Goal: Transaction & Acquisition: Book appointment/travel/reservation

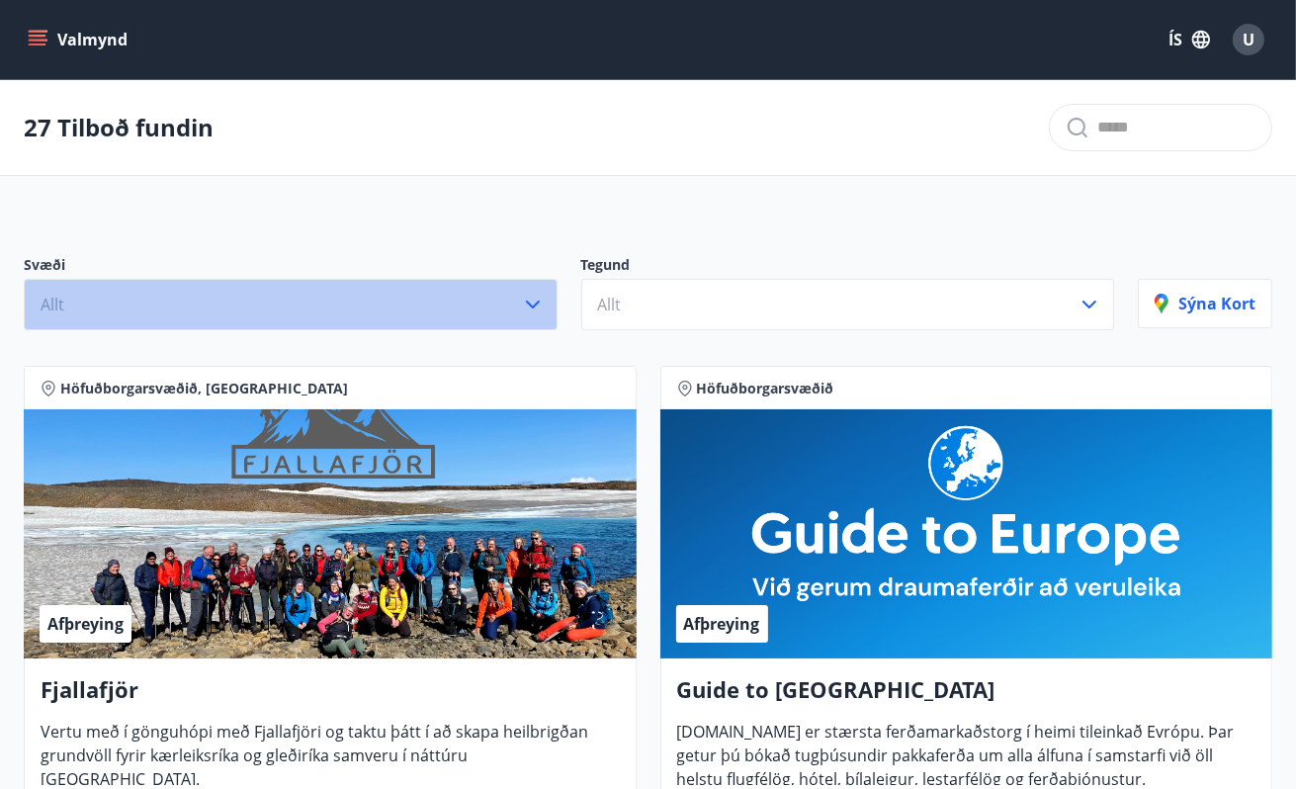
click at [532, 302] on icon "button" at bounding box center [533, 305] width 24 height 24
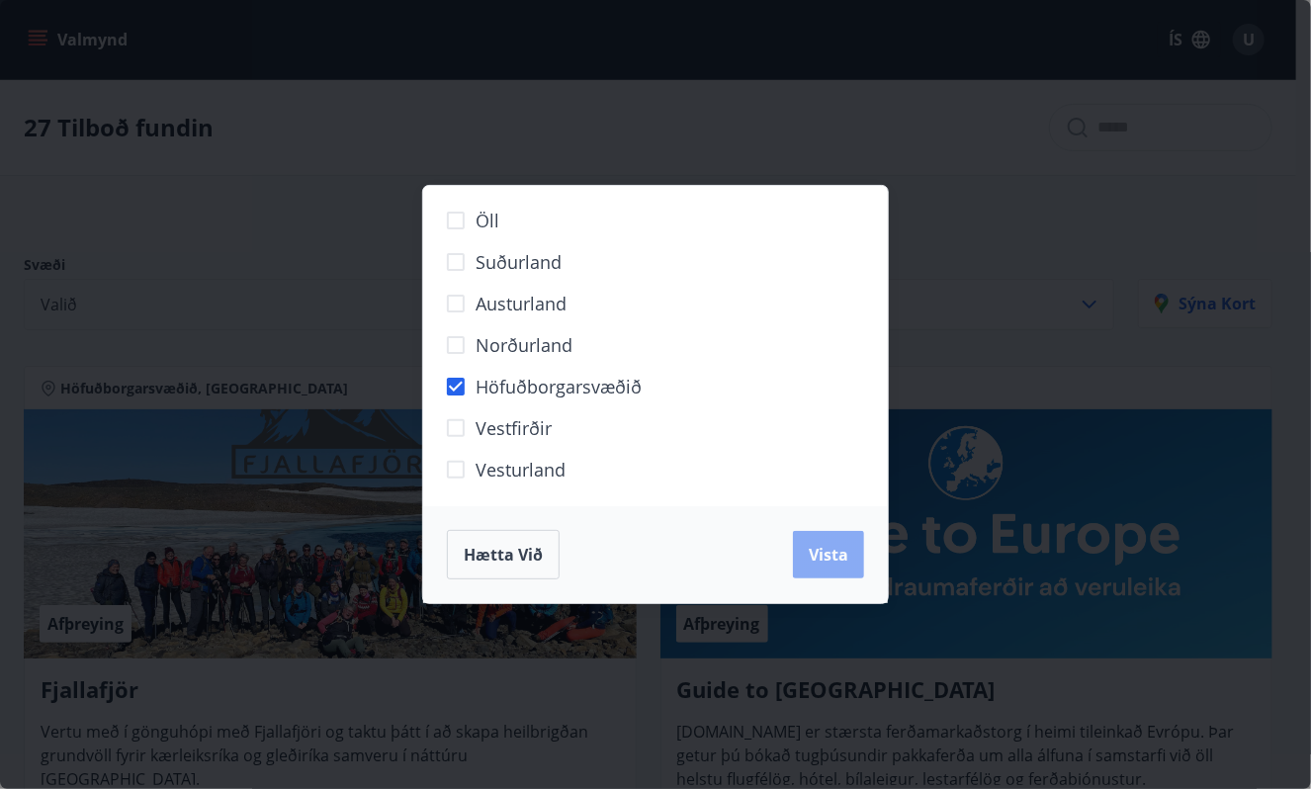
click at [849, 555] on button "Vista" at bounding box center [828, 554] width 71 height 47
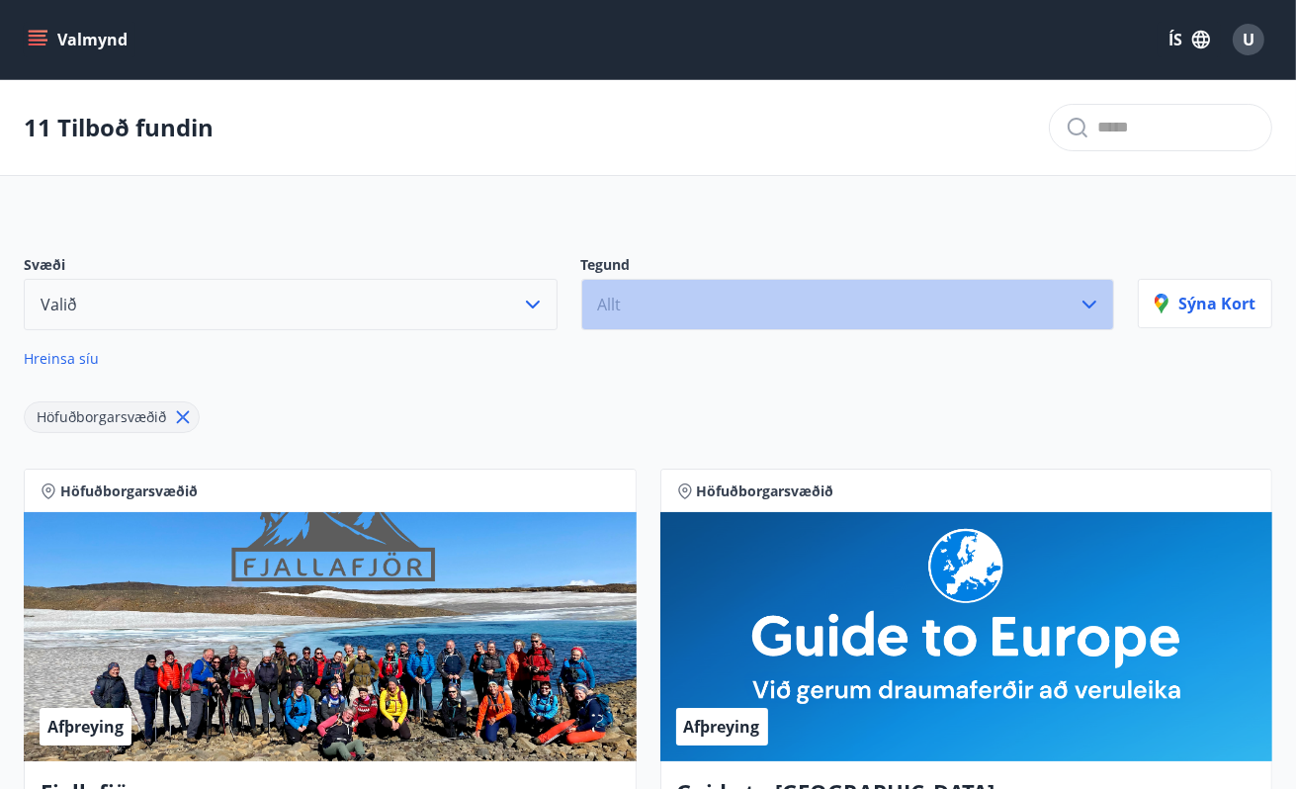
click at [1084, 307] on icon "button" at bounding box center [1090, 305] width 24 height 24
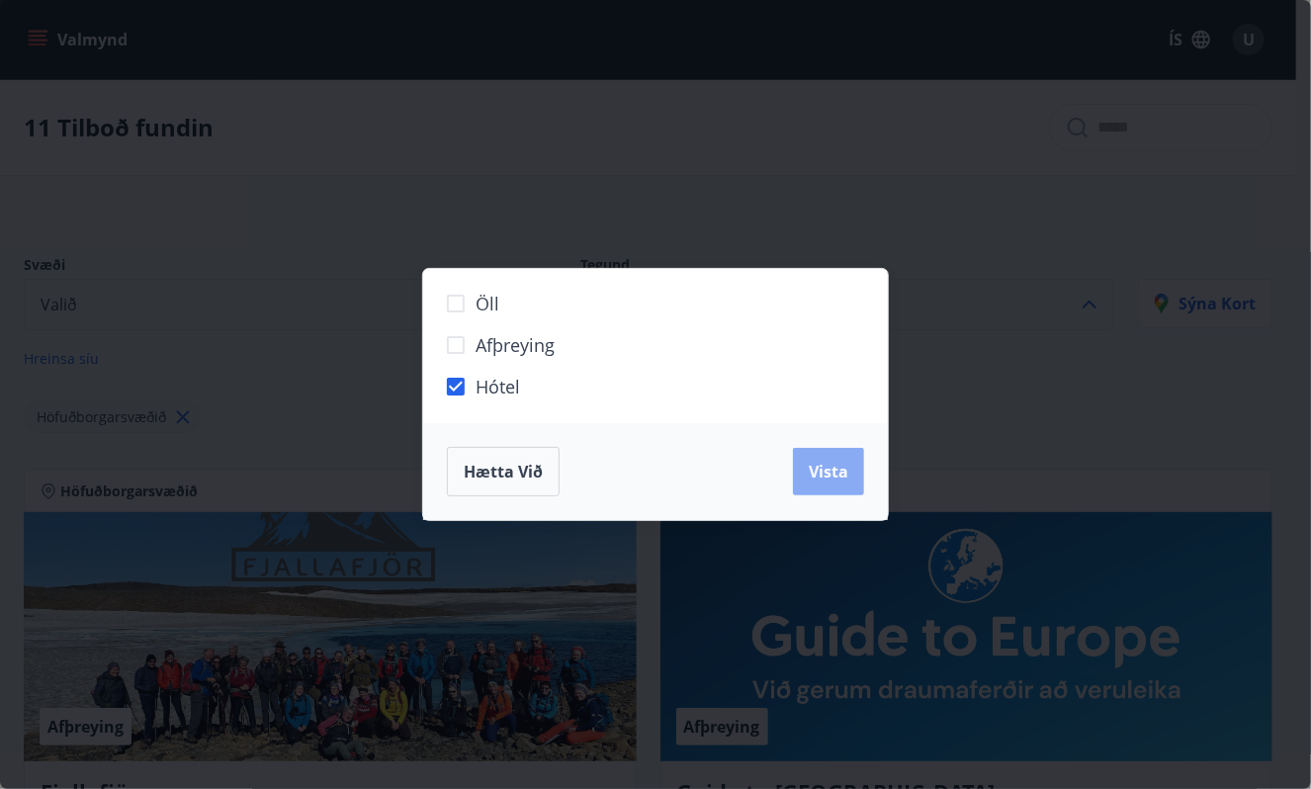
click at [827, 469] on span "Vista" at bounding box center [829, 472] width 40 height 22
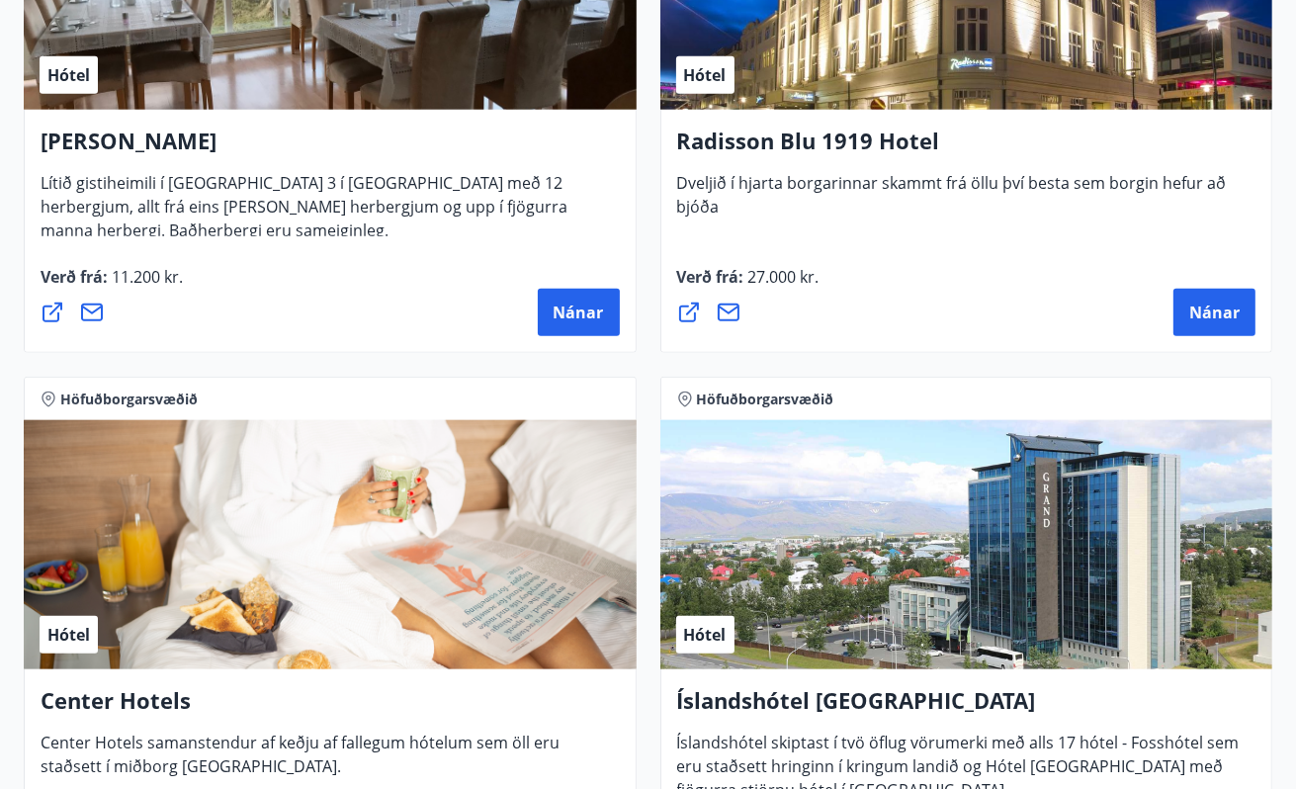
scroll to position [1656, 0]
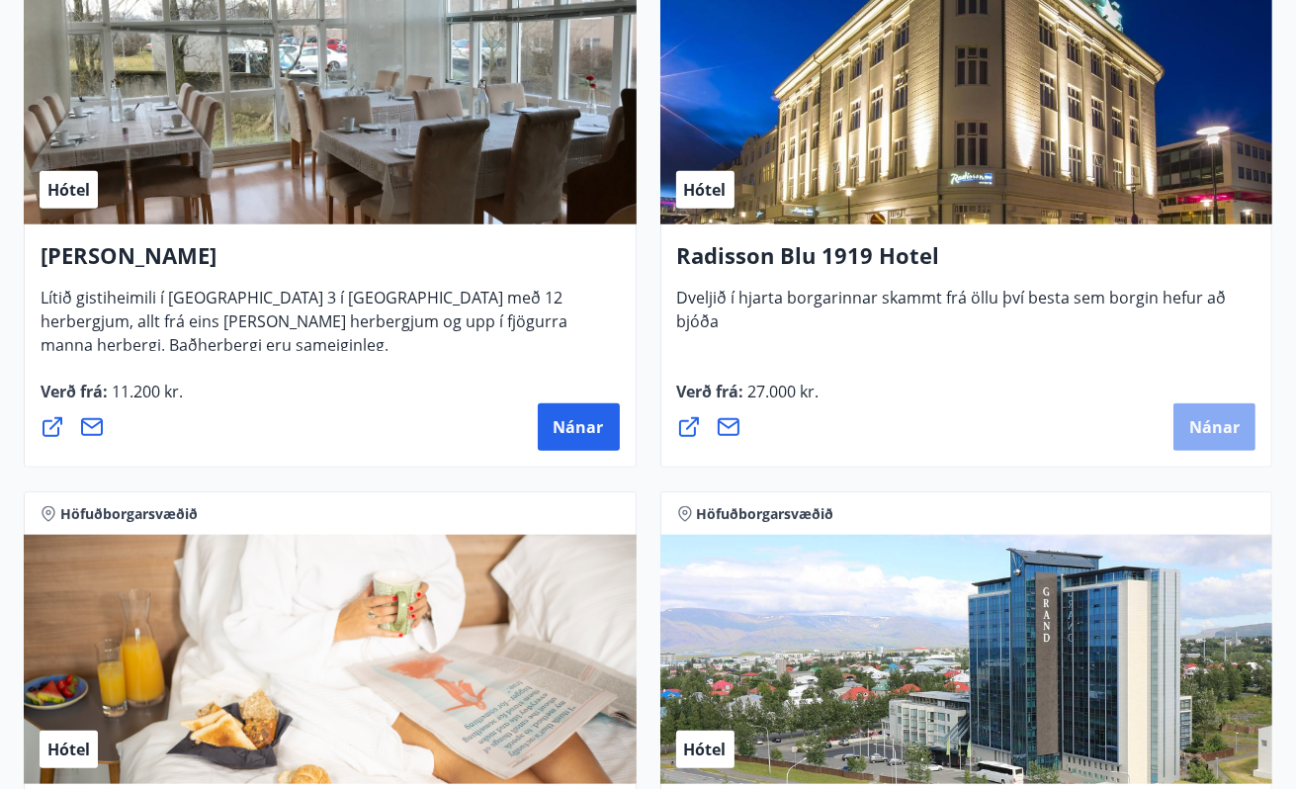
click at [1213, 424] on span "Nánar" at bounding box center [1215, 427] width 50 height 22
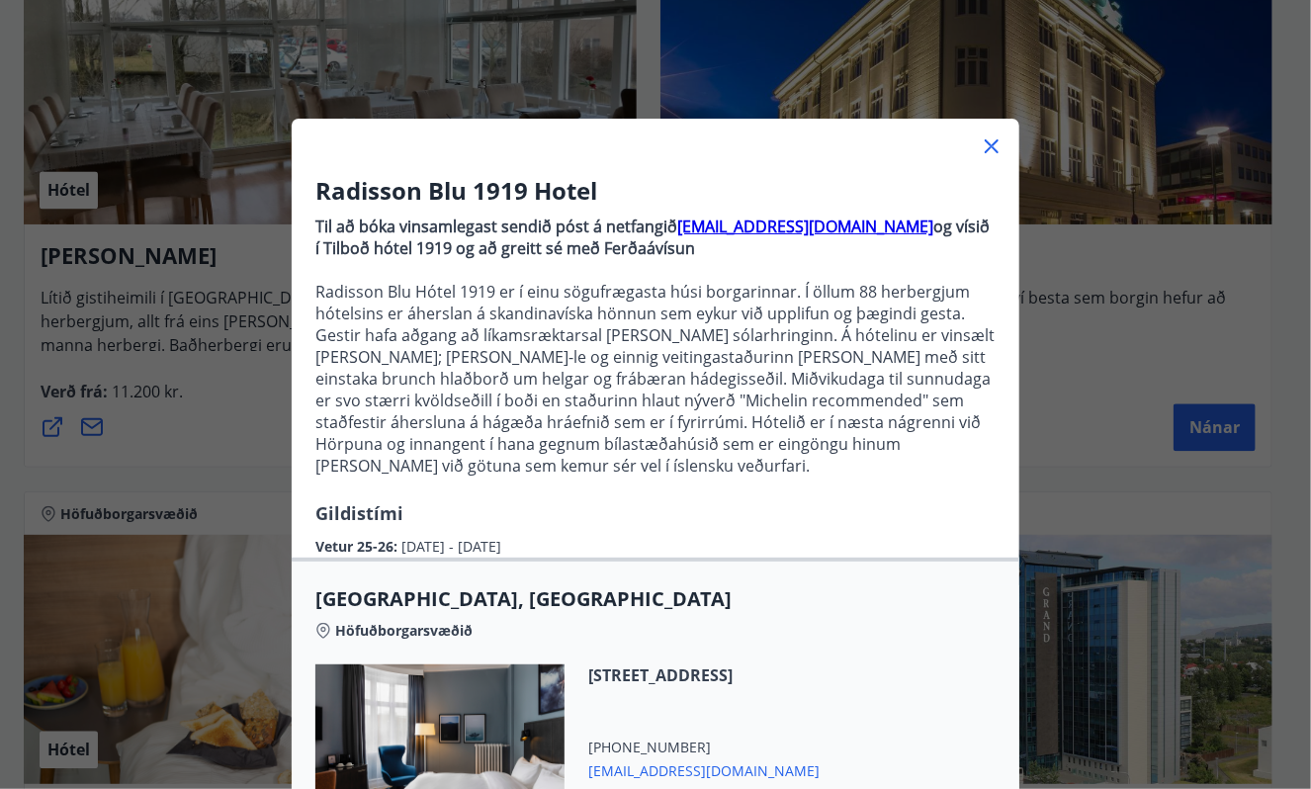
click at [985, 147] on icon at bounding box center [992, 146] width 14 height 14
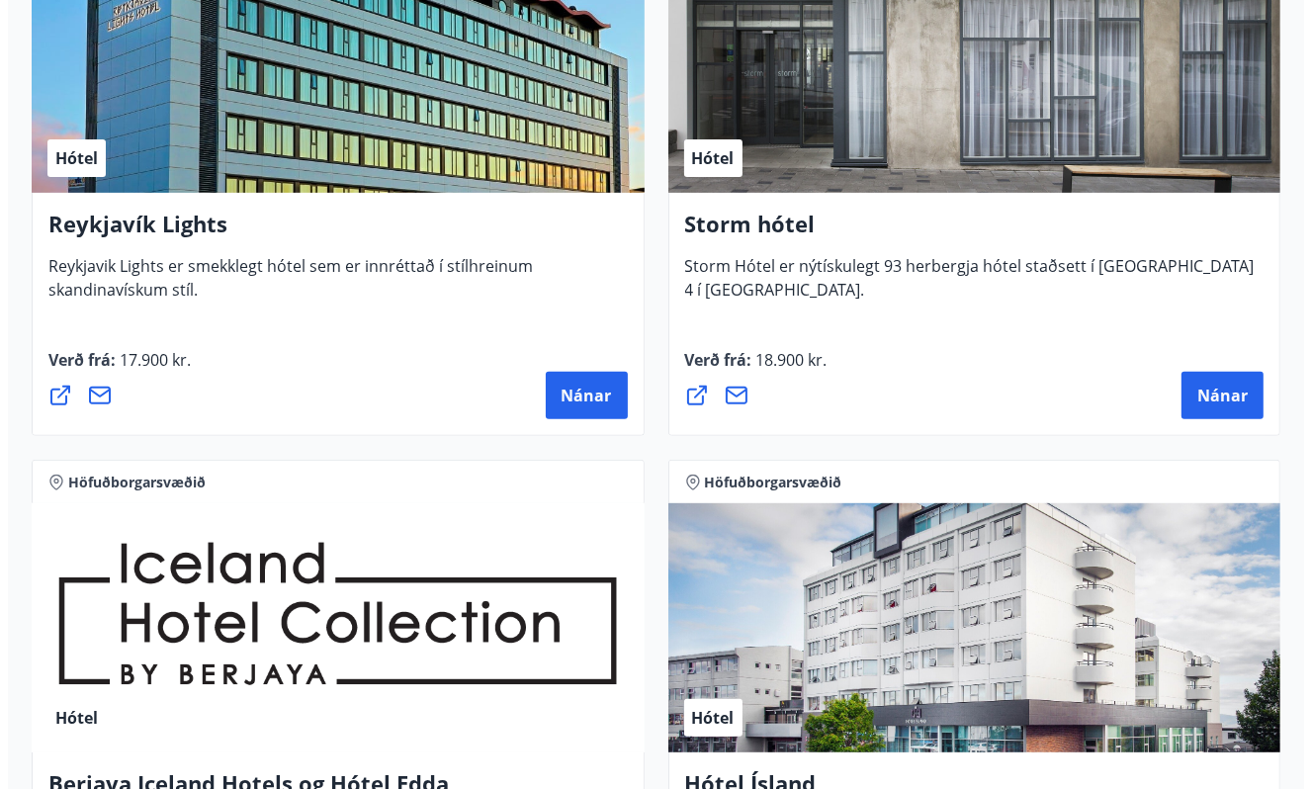
scroll to position [371, 0]
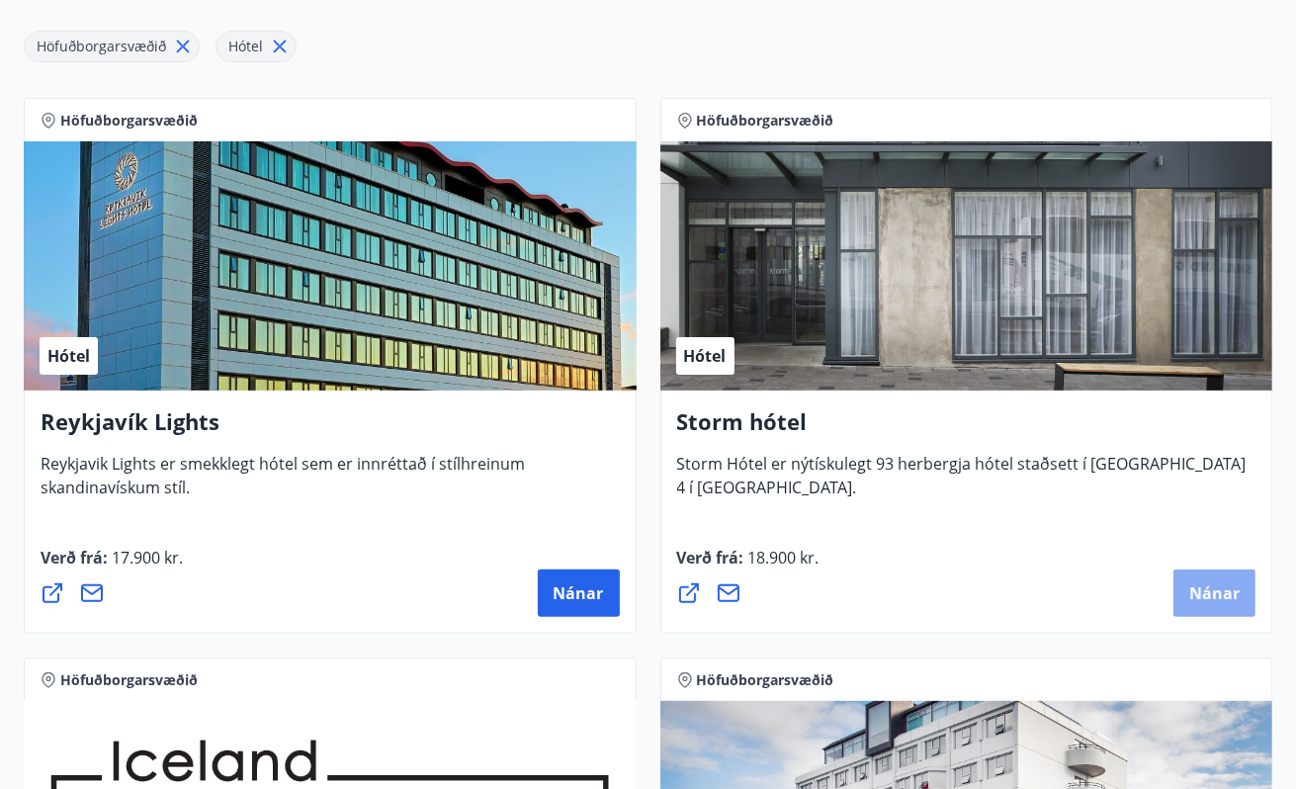
click at [1237, 595] on span "Nánar" at bounding box center [1215, 593] width 50 height 22
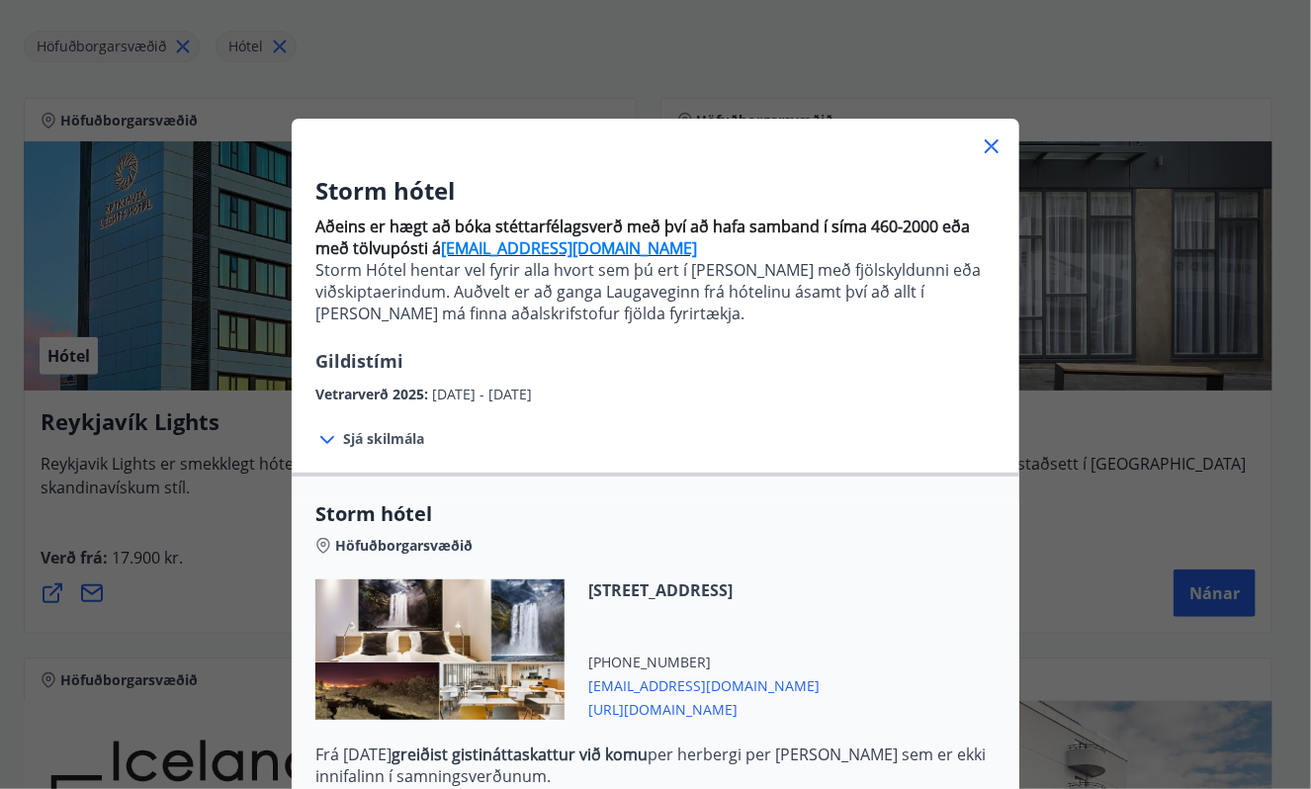
click at [373, 439] on span "Sjá skilmála" at bounding box center [383, 439] width 81 height 20
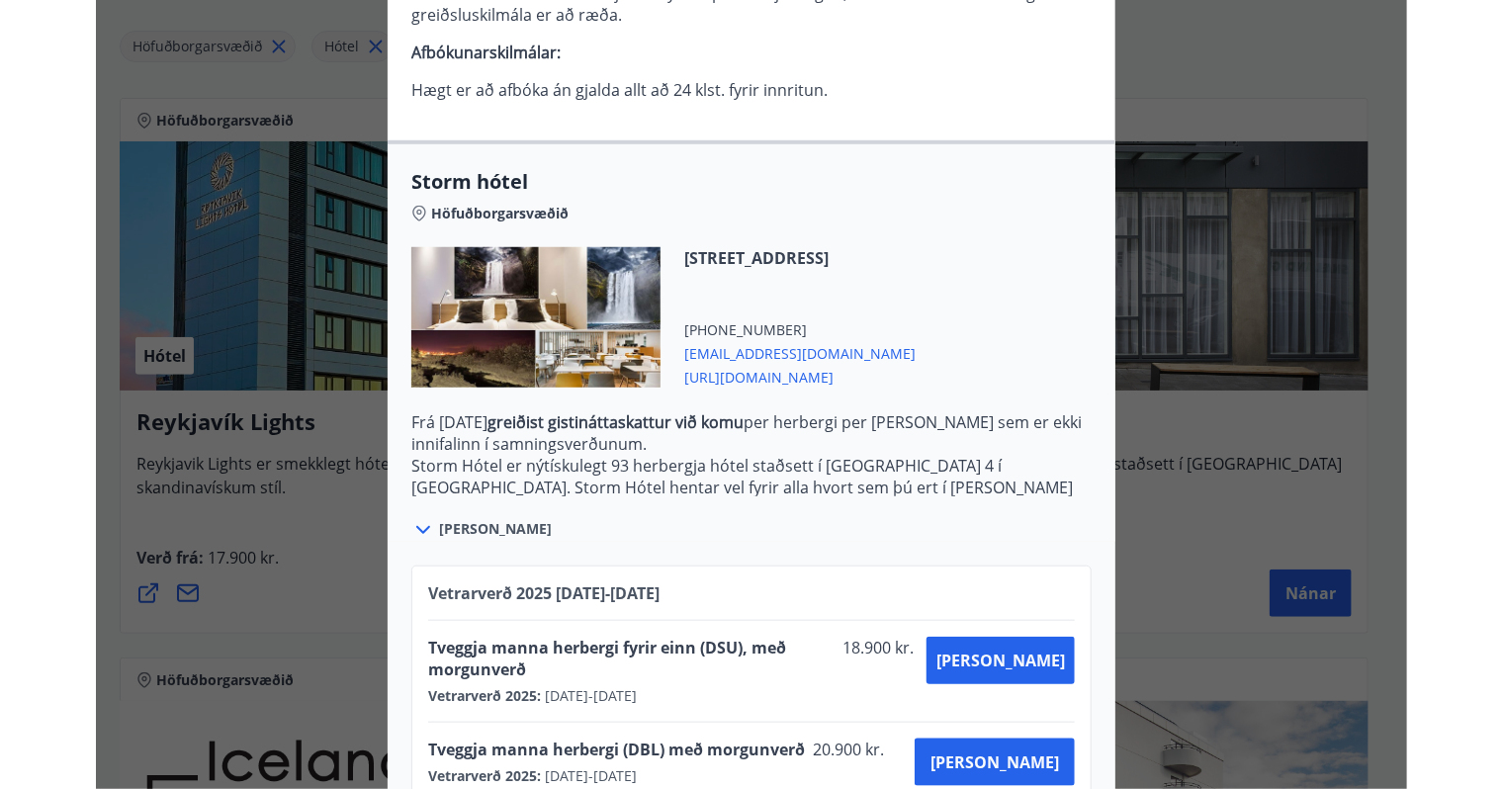
scroll to position [556, 0]
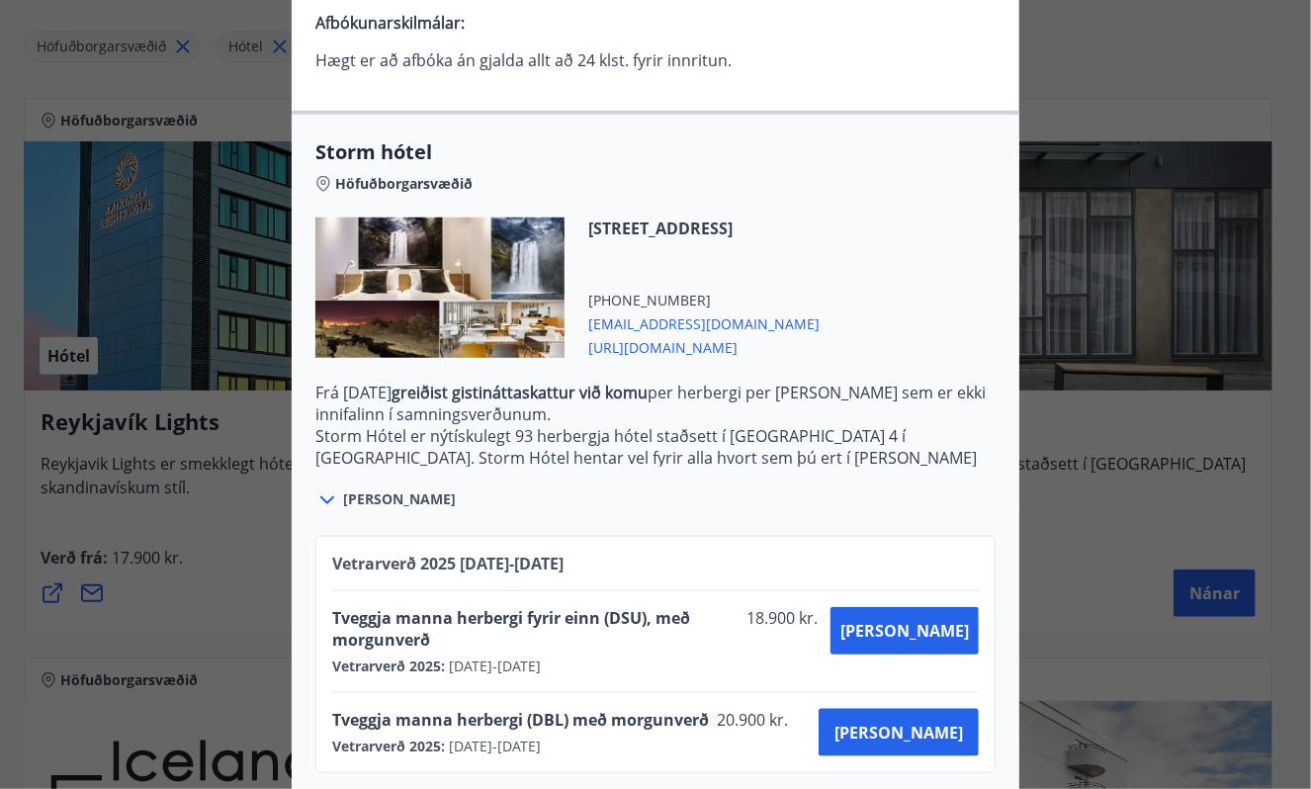
click at [896, 87] on p "Berist afbókun síðar greiðist fullt verð bókunar." at bounding box center [655, 98] width 680 height 22
click at [813, 350] on span "[URL][DOMAIN_NAME]" at bounding box center [703, 346] width 231 height 24
